Goal: Check status: Check status

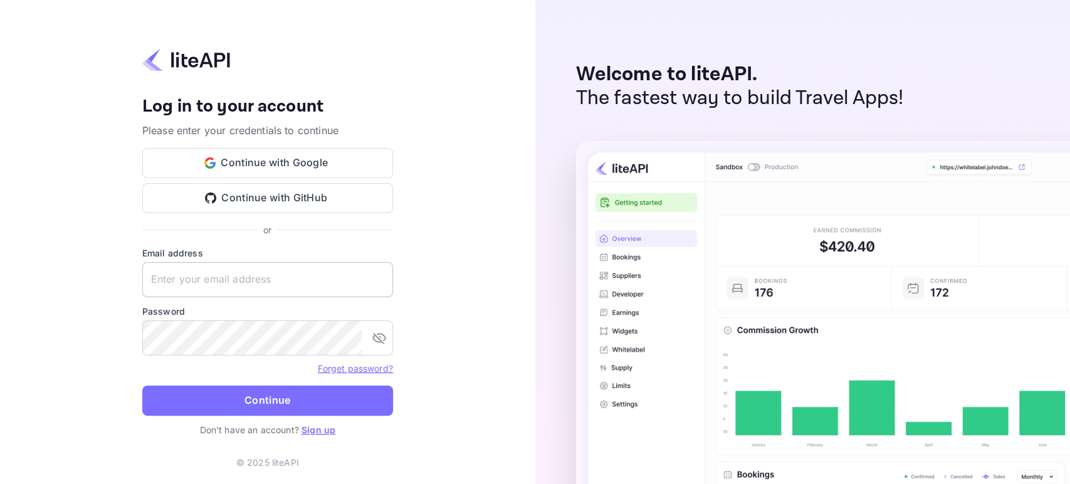
click at [256, 272] on input "text" at bounding box center [267, 279] width 251 height 35
type input "[PERSON_NAME][EMAIL_ADDRESS][DOMAIN_NAME]"
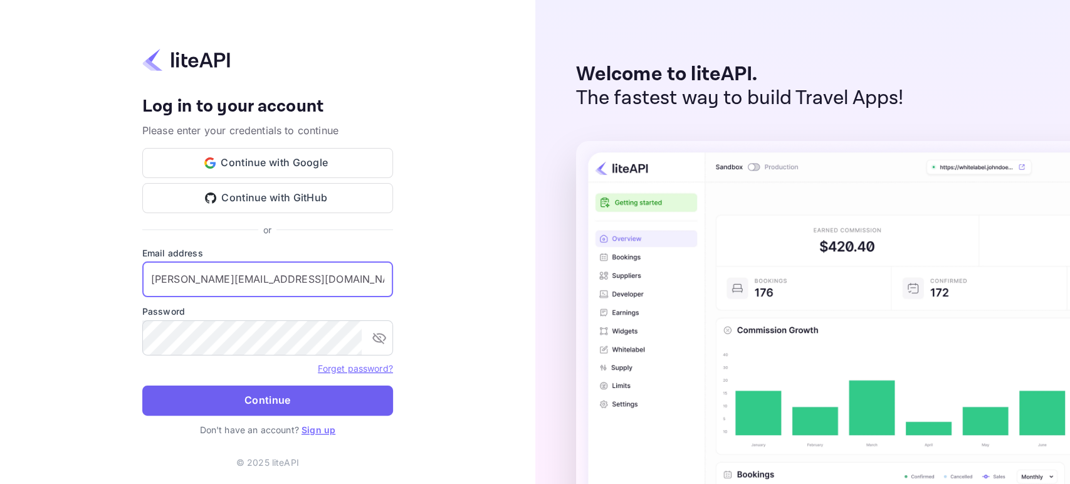
click at [263, 395] on button "Continue" at bounding box center [267, 400] width 251 height 30
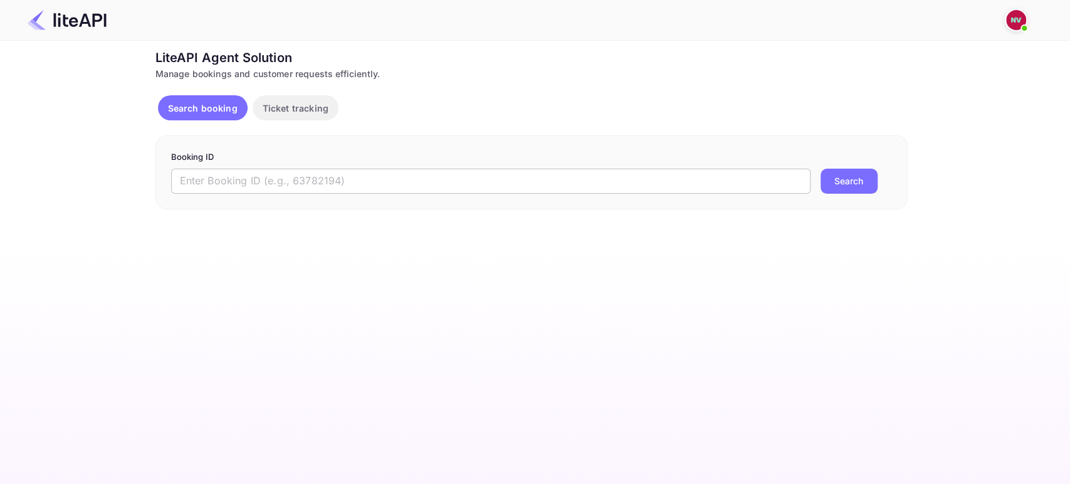
click at [293, 185] on input "text" at bounding box center [490, 181] width 639 height 25
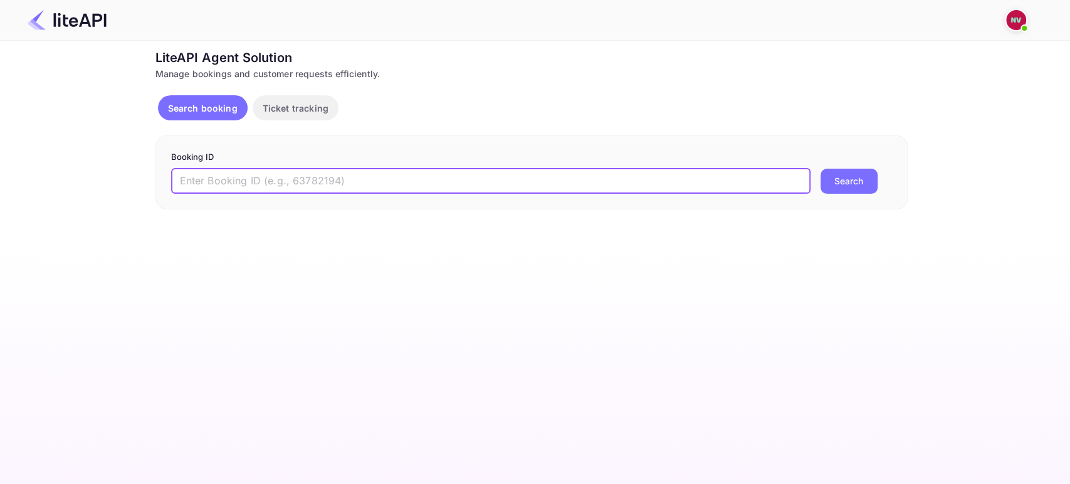
paste input "am53t_tTi"
type input "am53t_tTi"
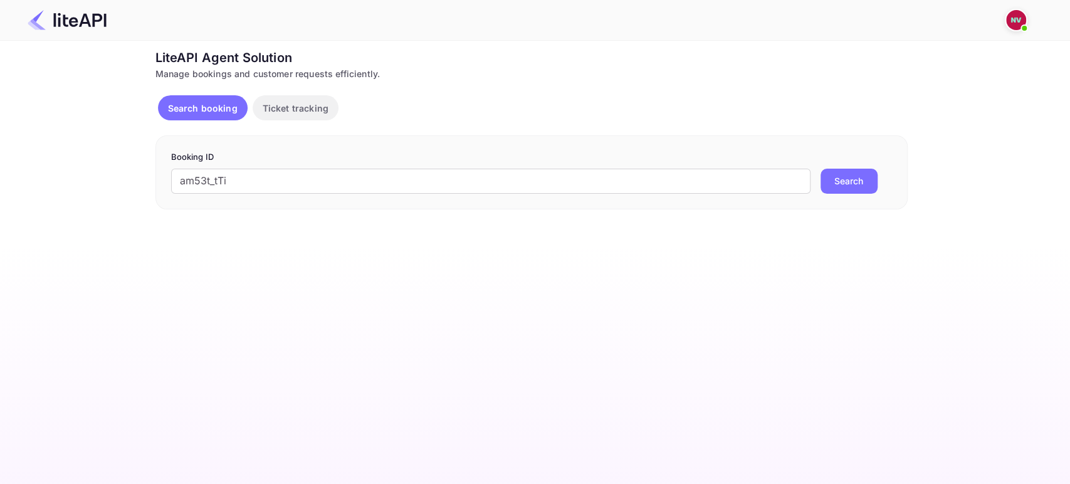
click at [867, 194] on div "Booking ID am53t_tTi ​ Search" at bounding box center [531, 172] width 752 height 74
click at [863, 184] on button "Search" at bounding box center [848, 181] width 57 height 25
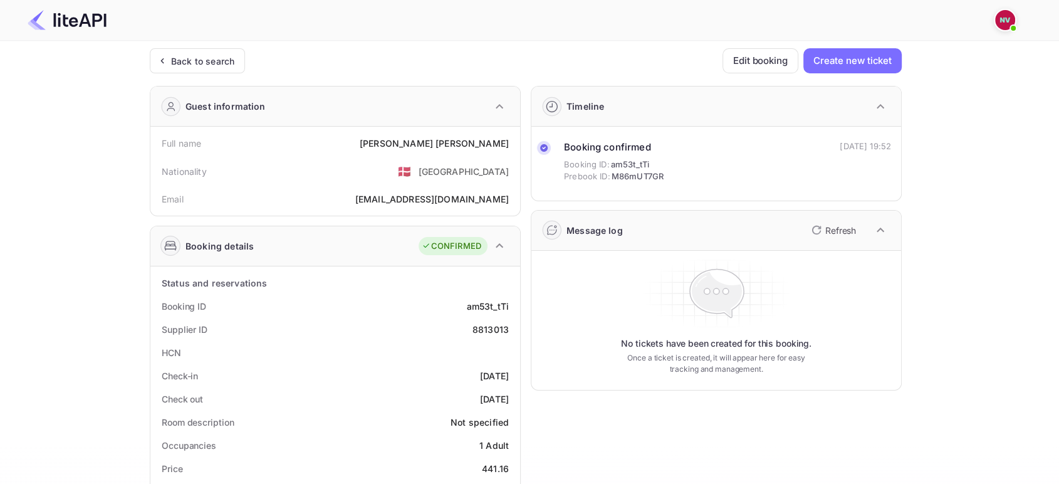
click at [843, 231] on p "Refresh" at bounding box center [840, 230] width 31 height 13
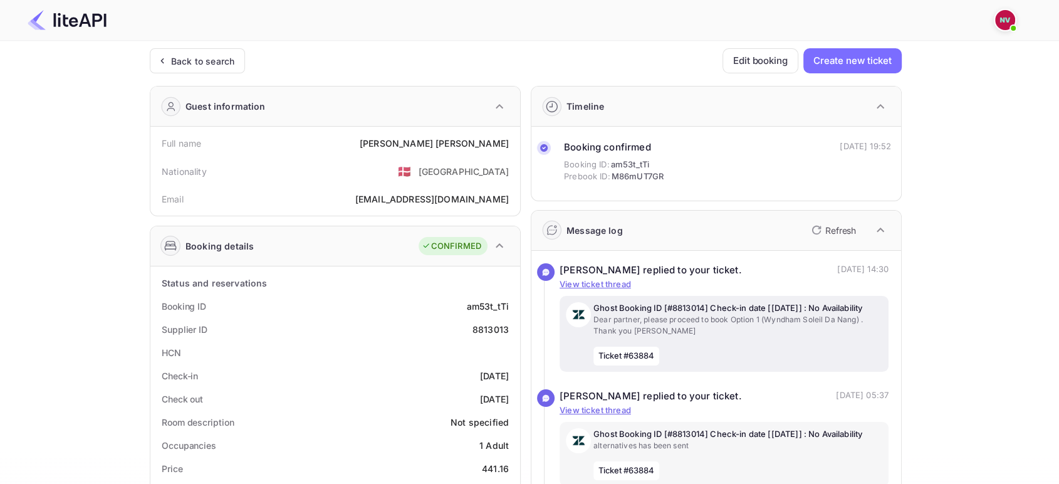
click at [707, 335] on p "Dear partner, please proceed to book Option 1 (Wyndham Soleil Da Nang) . Thank …" at bounding box center [737, 325] width 289 height 23
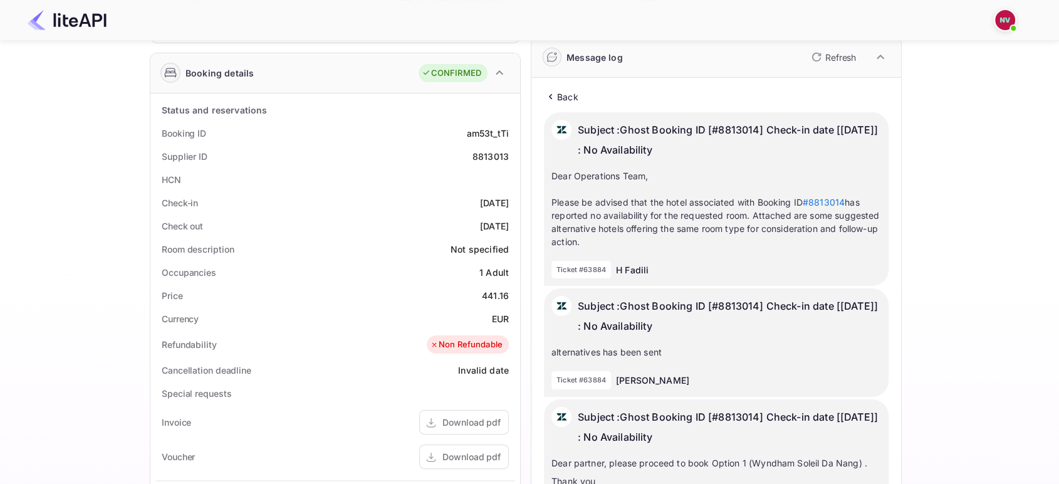
scroll to position [79, 0]
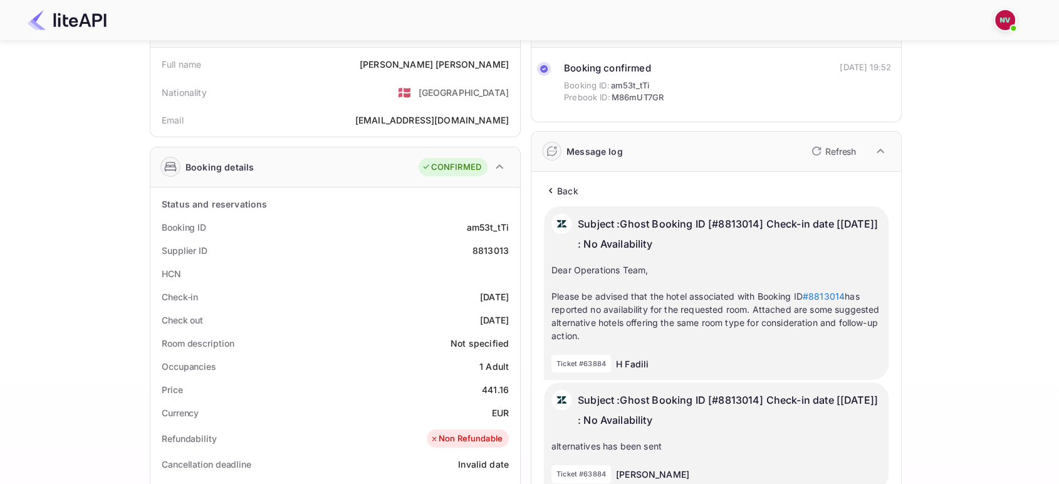
click at [562, 189] on p "Back" at bounding box center [567, 190] width 21 height 13
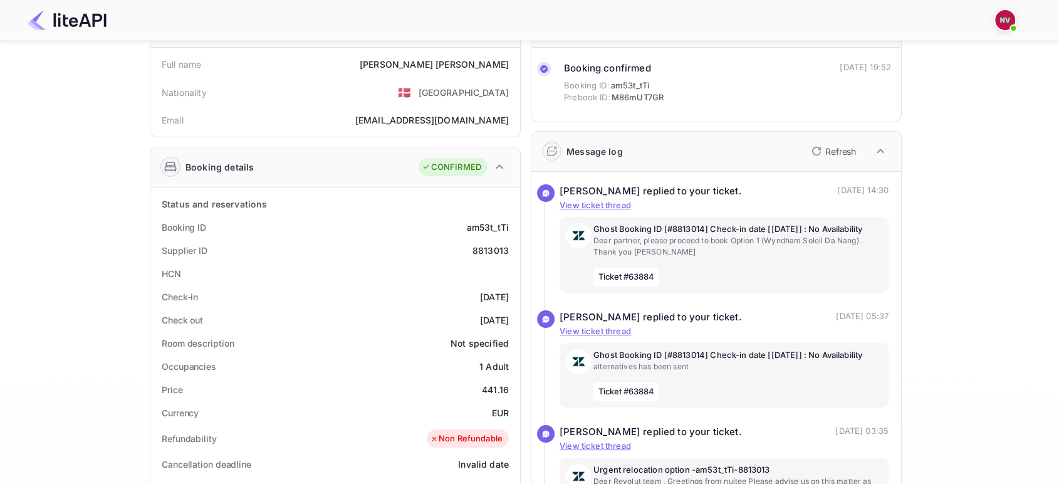
scroll to position [9, 0]
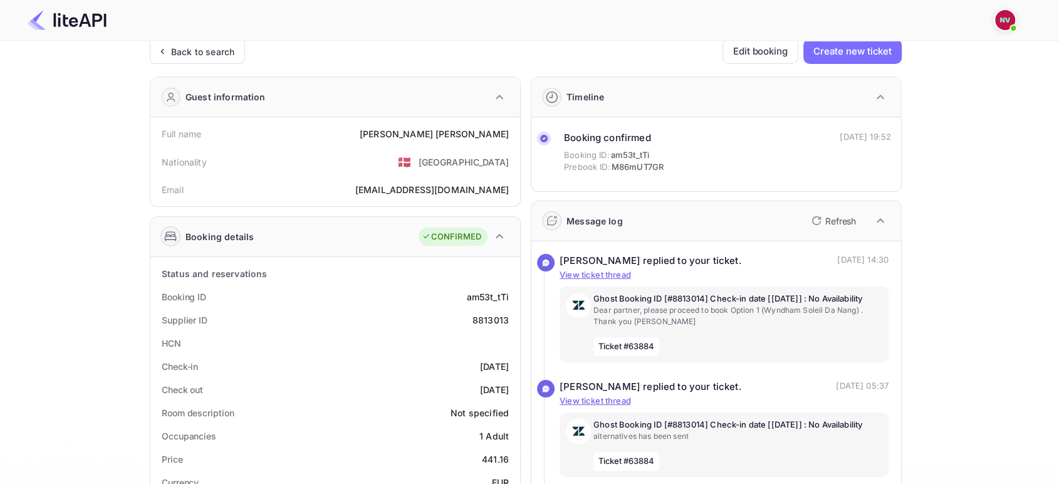
click at [829, 226] on p "Refresh" at bounding box center [840, 220] width 31 height 13
click at [854, 224] on p "Refresh" at bounding box center [840, 220] width 31 height 13
click at [824, 229] on button "Refresh" at bounding box center [832, 221] width 57 height 20
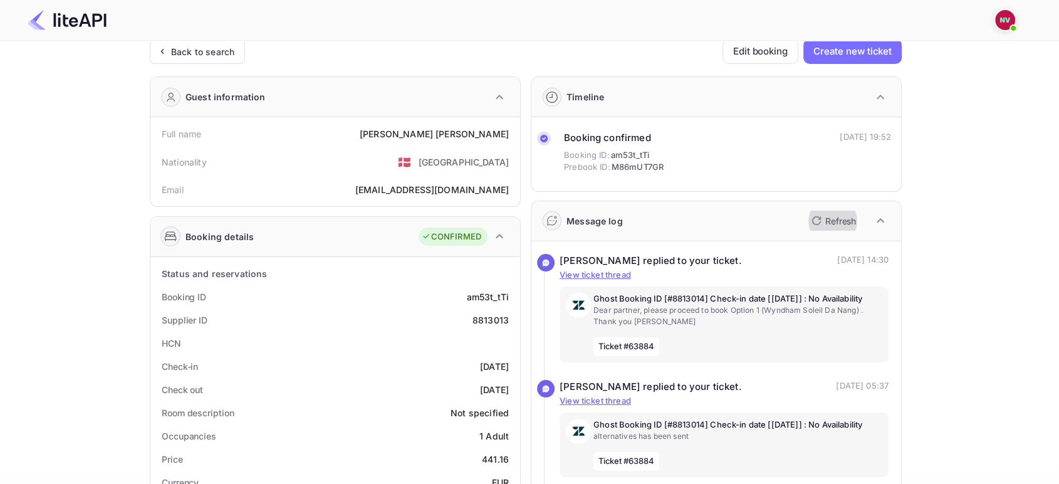
click at [824, 229] on button "Refresh" at bounding box center [832, 221] width 57 height 20
click at [876, 226] on icon "button" at bounding box center [880, 220] width 15 height 15
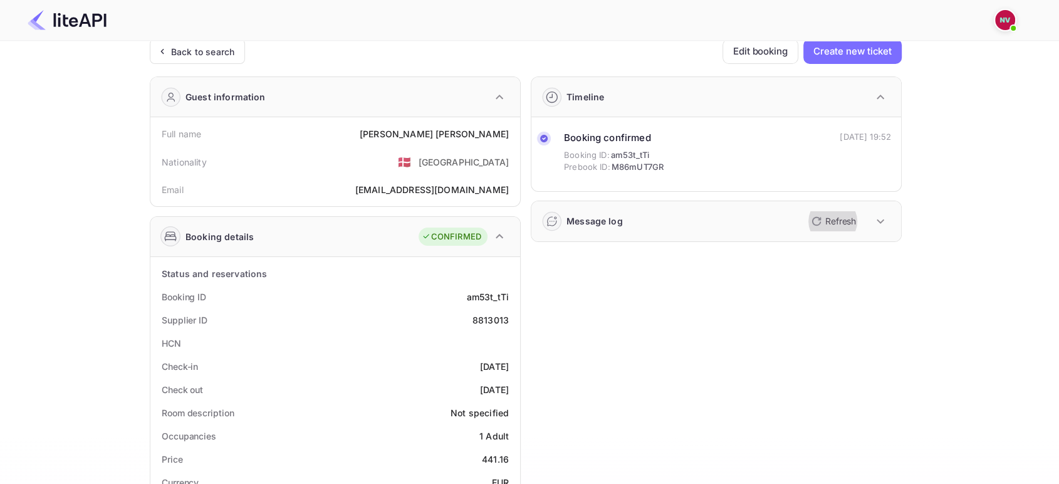
click at [846, 222] on p "Refresh" at bounding box center [840, 220] width 31 height 13
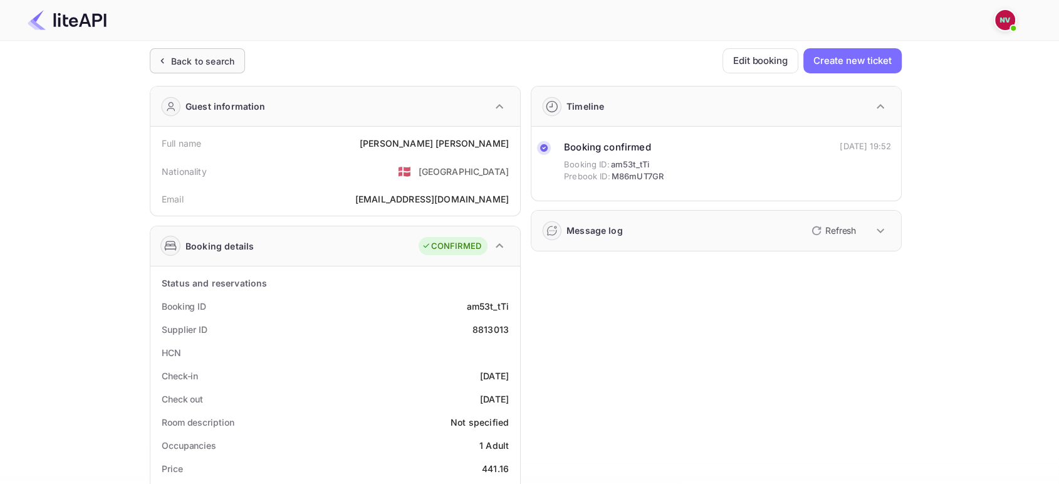
click at [223, 51] on div "Back to search" at bounding box center [197, 60] width 95 height 25
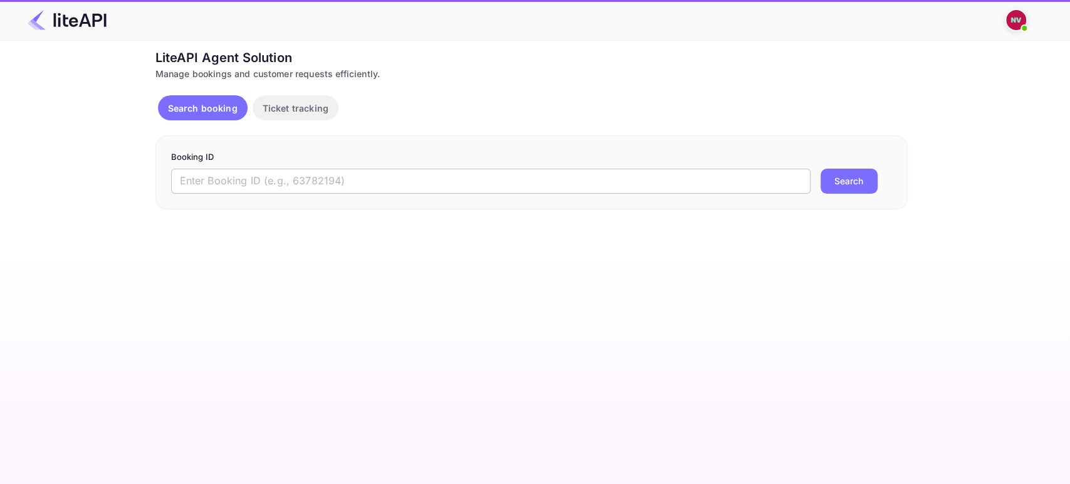
click at [345, 172] on input "text" at bounding box center [490, 181] width 639 height 25
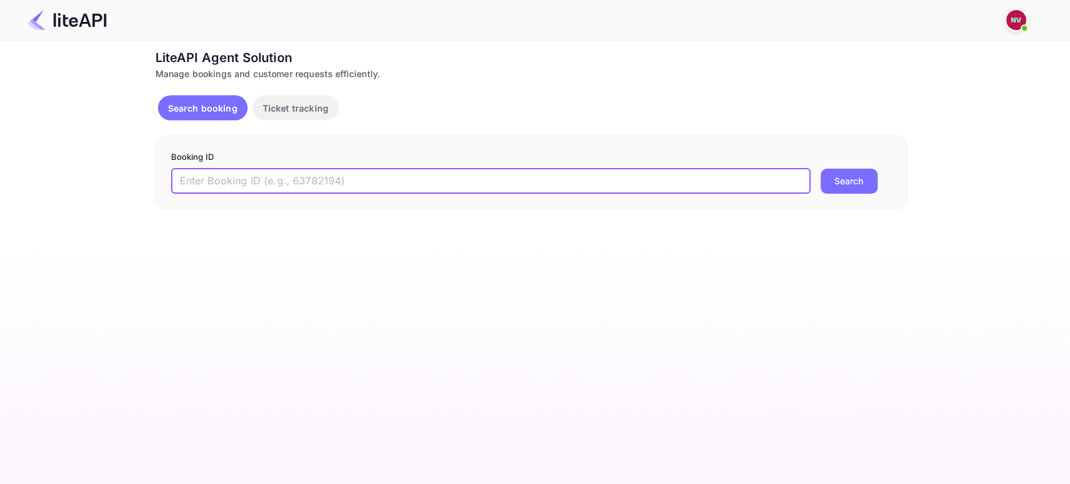
paste input "am53t_tTi"
type input "am53t_tTi"
click at [857, 177] on button "Search" at bounding box center [848, 181] width 57 height 25
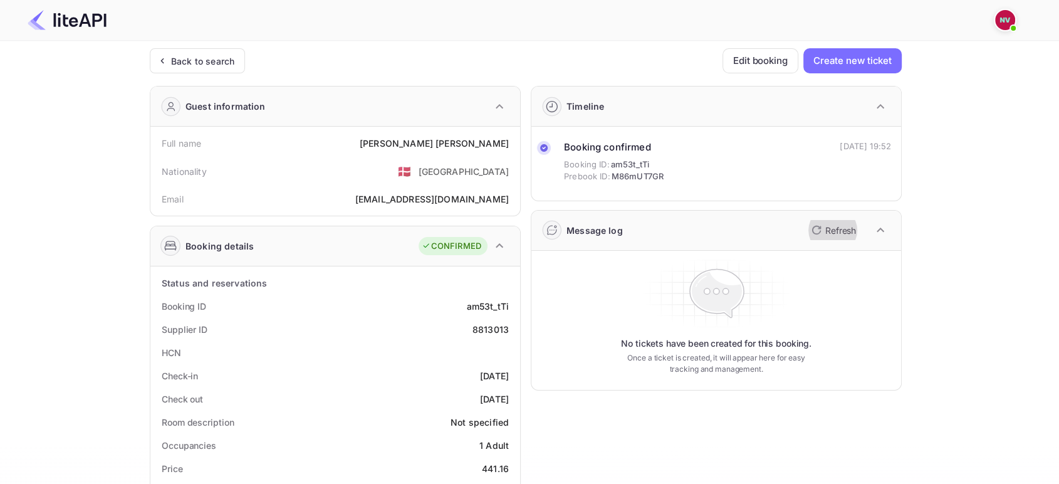
click at [852, 229] on p "Refresh" at bounding box center [840, 230] width 31 height 13
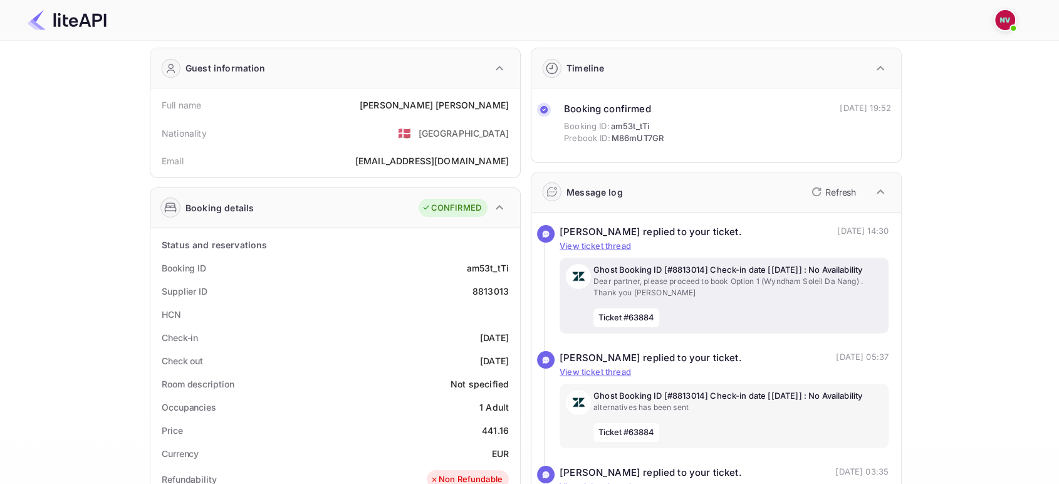
scroll to position [70, 0]
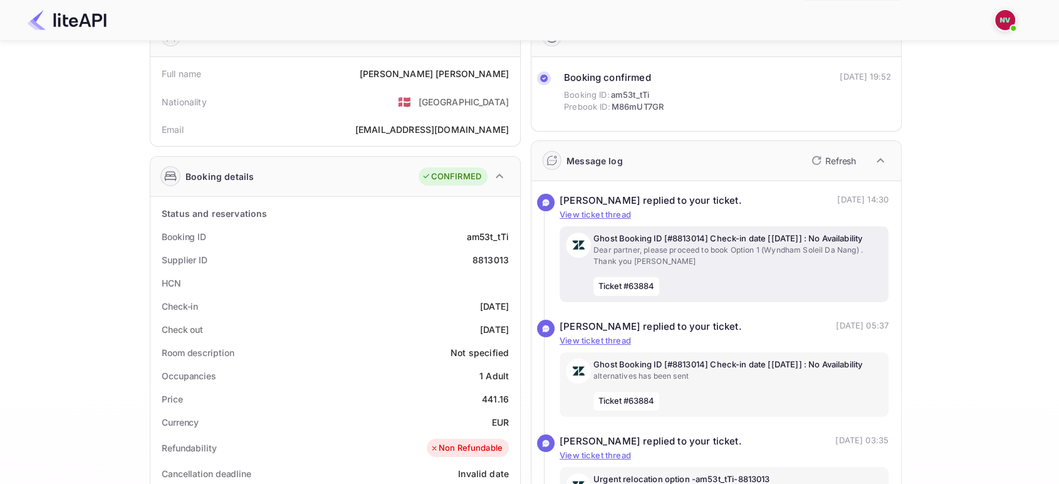
click at [723, 267] on p "Dear partner, please proceed to book Option 1 (Wyndham Soleil Da Nang) . Thank …" at bounding box center [737, 255] width 289 height 23
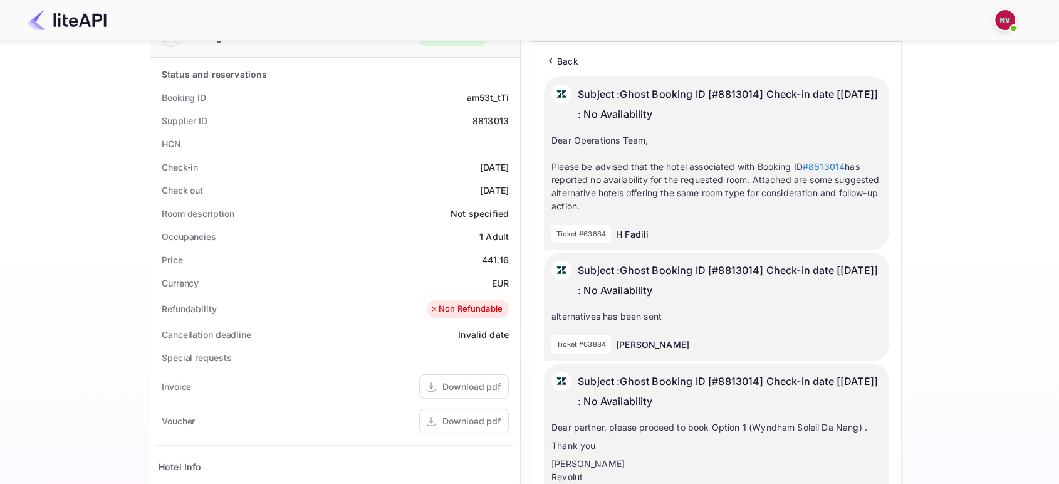
scroll to position [0, 0]
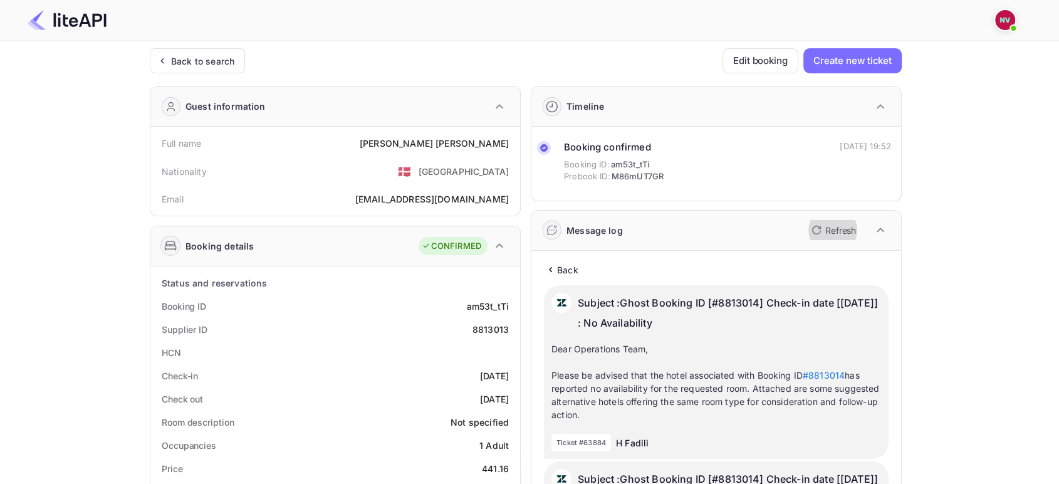
click at [837, 232] on p "Refresh" at bounding box center [840, 230] width 31 height 13
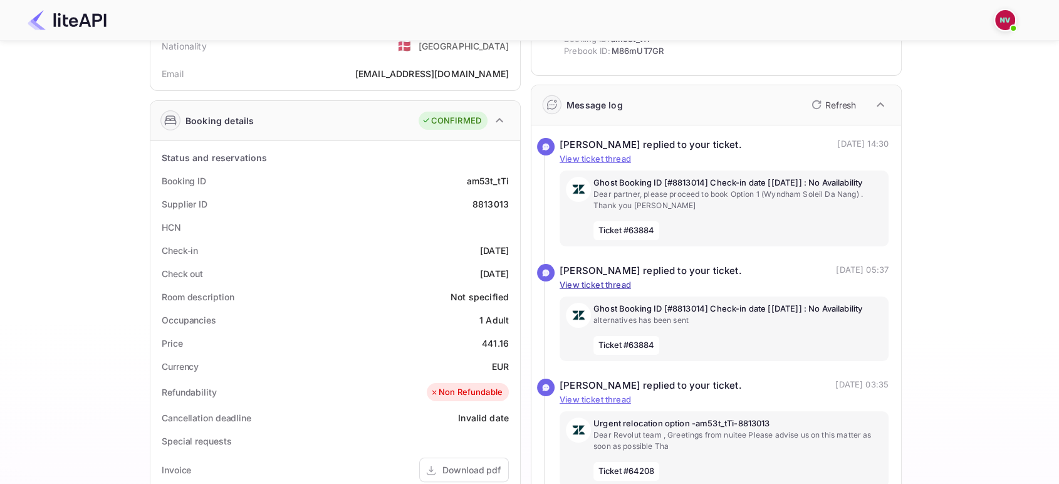
scroll to position [209, 0]
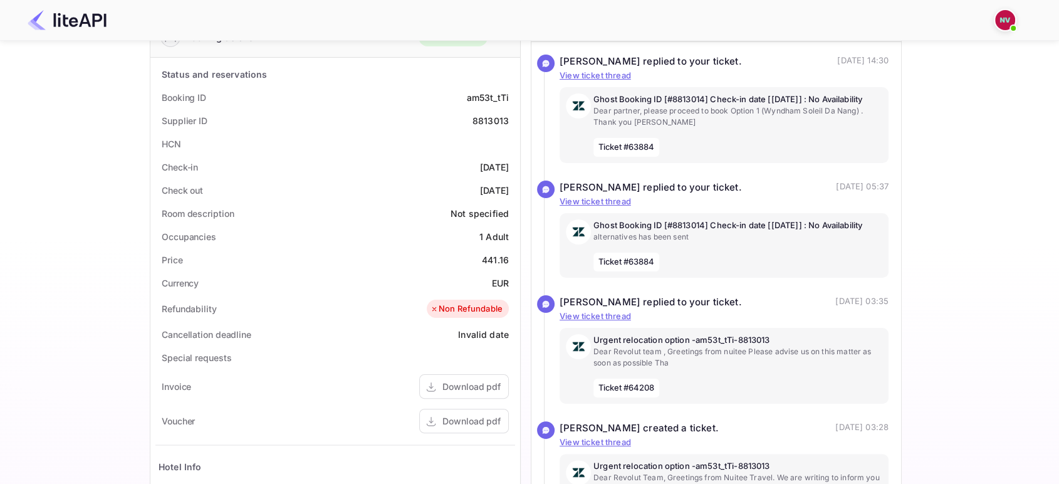
click at [1004, 255] on div "Ticket Affiliate URL https://www.nuitee.com/ Business partner name Nuitee Trave…" at bounding box center [525, 267] width 1021 height 855
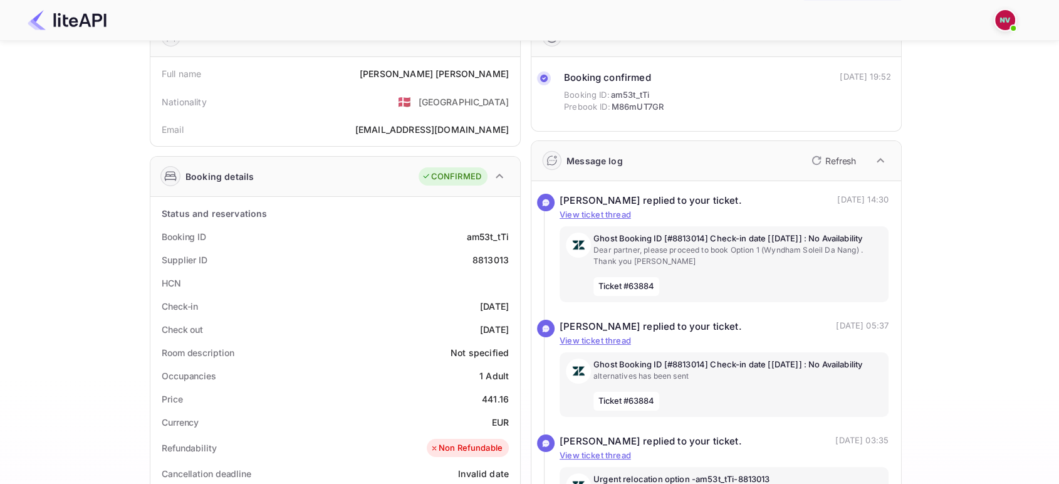
click at [989, 107] on div "Ticket Affiliate URL https://www.nuitee.com/ Business partner name Nuitee Trave…" at bounding box center [525, 406] width 1021 height 855
